Goal: Information Seeking & Learning: Learn about a topic

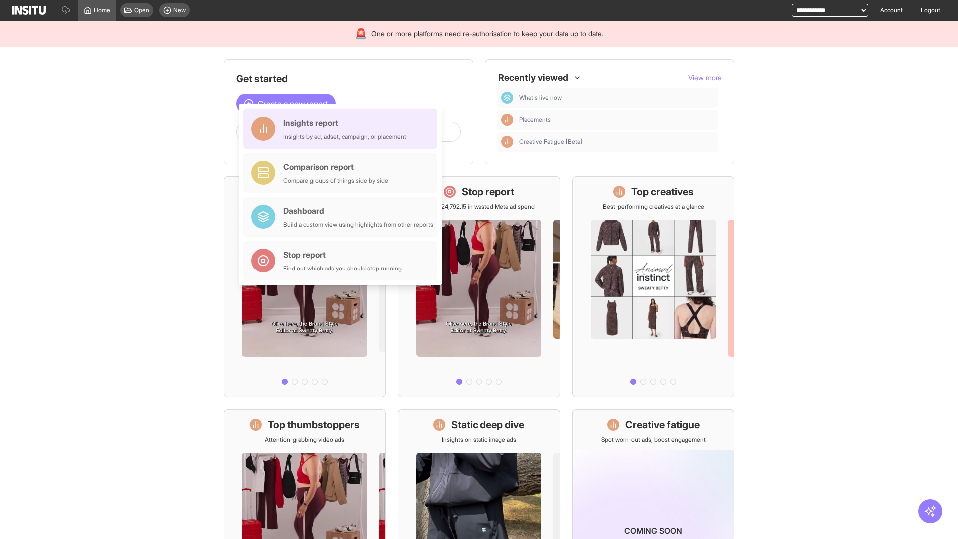
click at [343, 129] on div "Insights report Insights by ad, adset, campaign, or placement" at bounding box center [344, 129] width 123 height 24
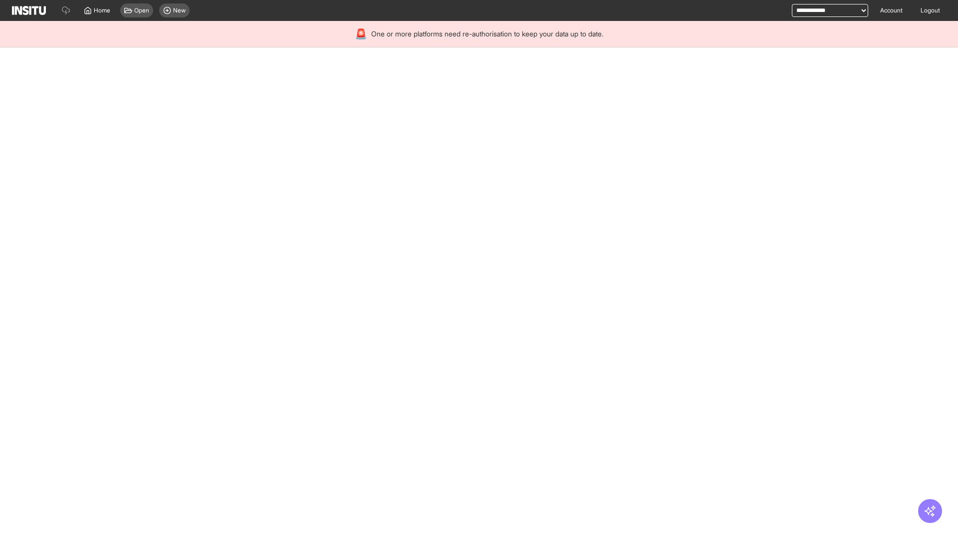
select select "**"
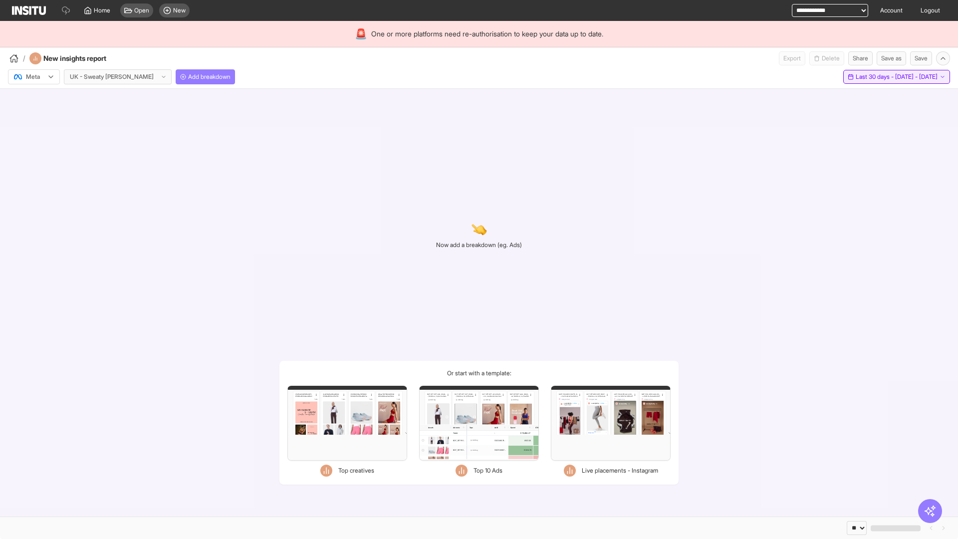
click at [874, 77] on span "Last 30 days - [DATE] - [DATE]" at bounding box center [896, 77] width 82 height 8
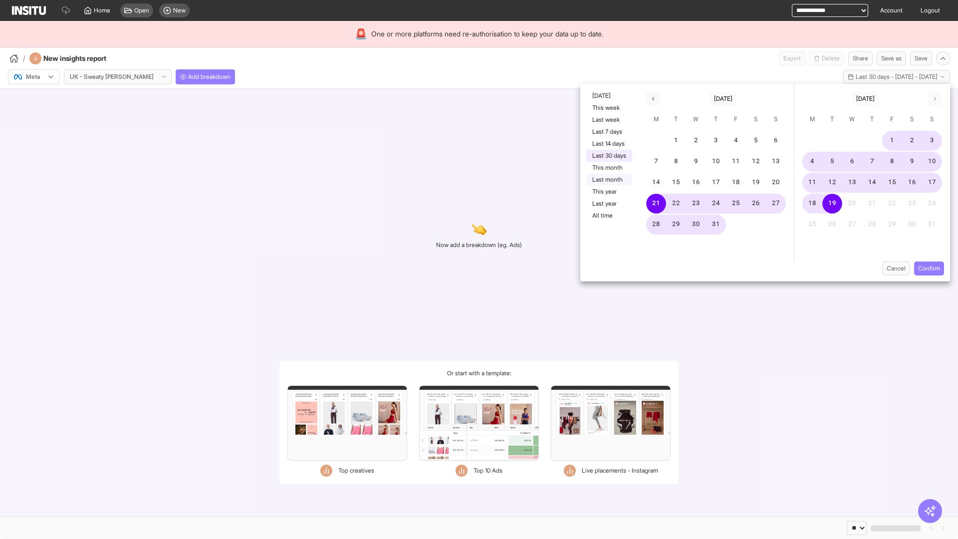
click at [608, 180] on button "Last month" at bounding box center [609, 180] width 46 height 12
